Goal: Information Seeking & Learning: Learn about a topic

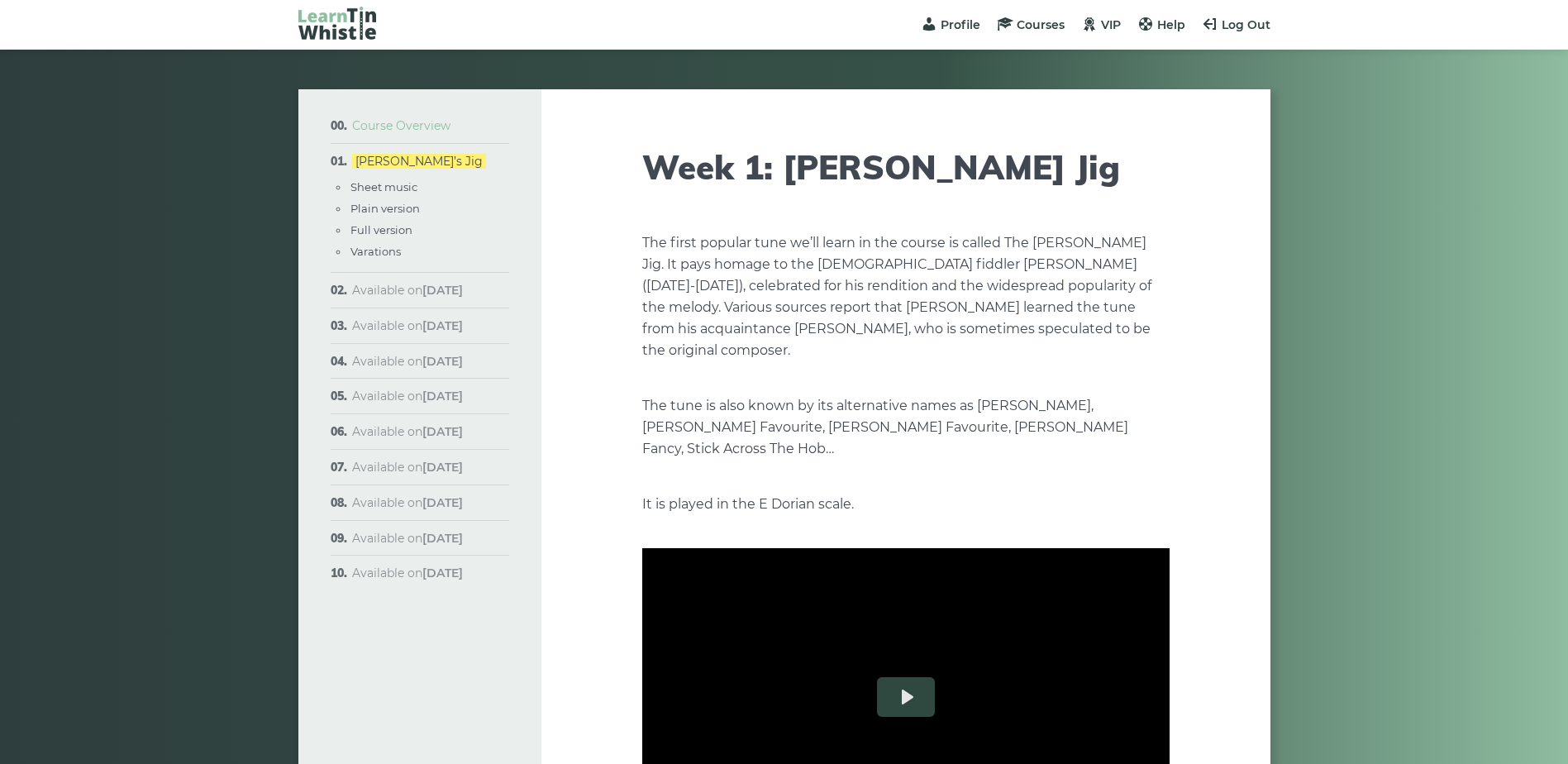
click at [406, 126] on link "Course Overview" at bounding box center [400, 125] width 98 height 14
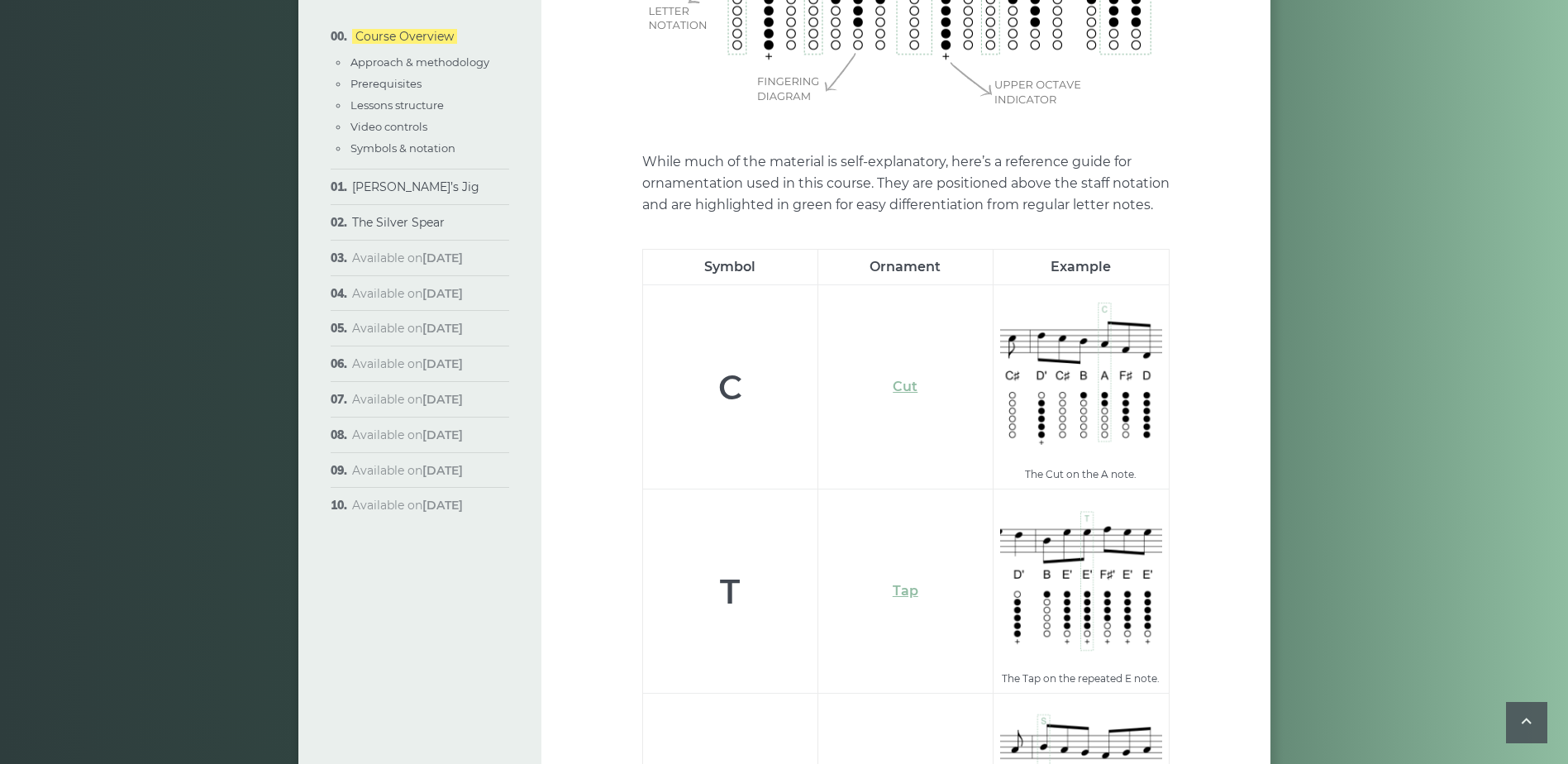
scroll to position [5126, 0]
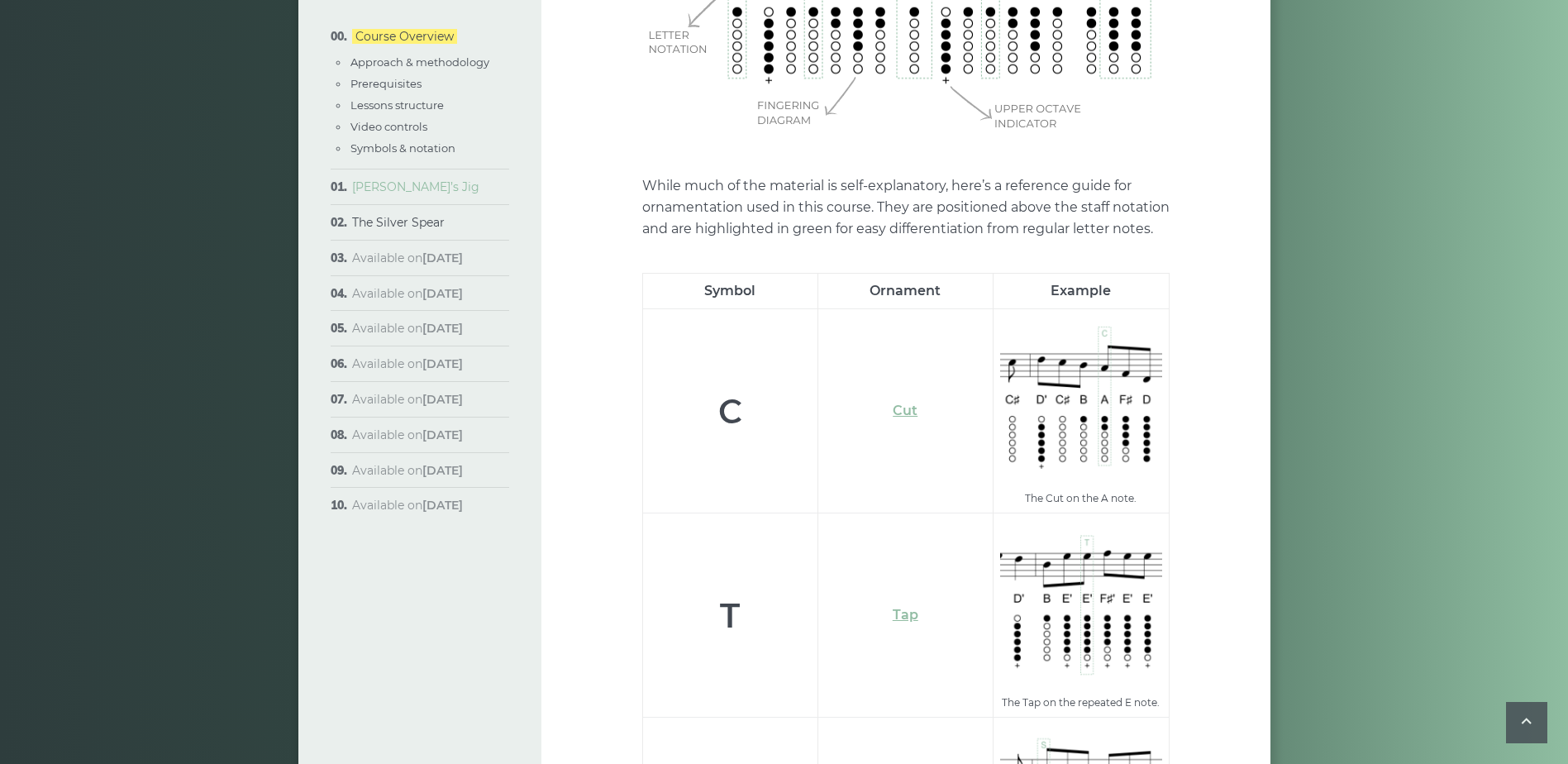
click at [410, 186] on link "[PERSON_NAME]’s Jig" at bounding box center [415, 187] width 127 height 14
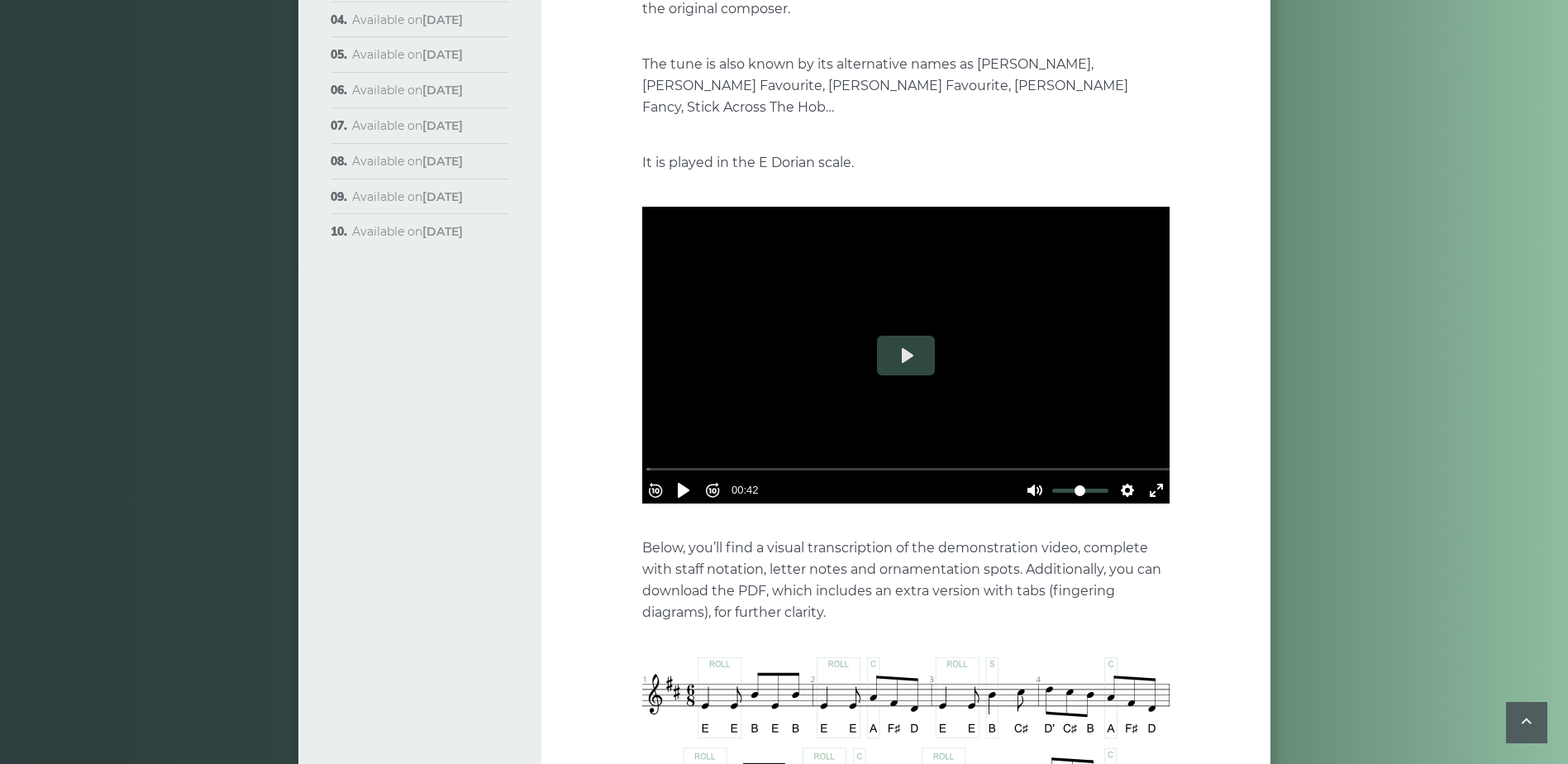
scroll to position [28, 0]
